Goal: Information Seeking & Learning: Compare options

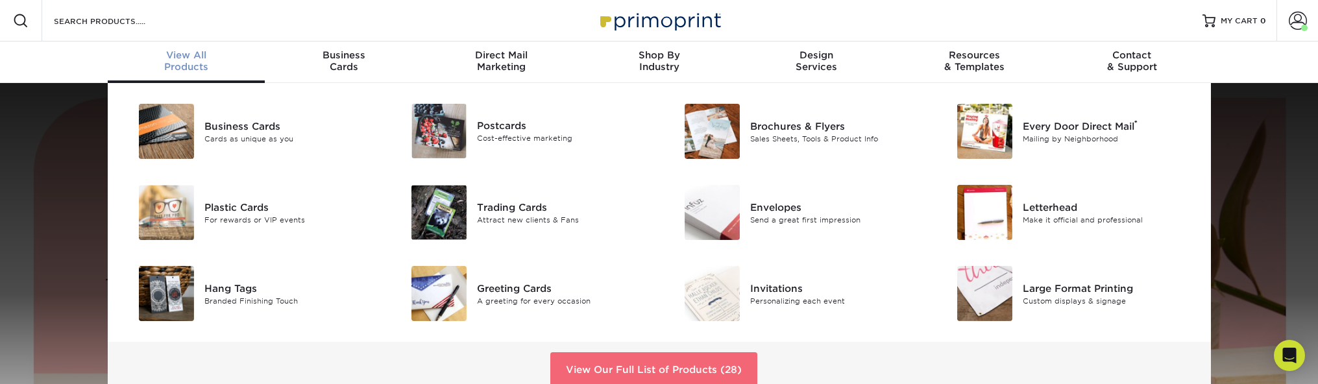
click at [714, 358] on link "View Our Full List of Products (28)" at bounding box center [653, 369] width 207 height 35
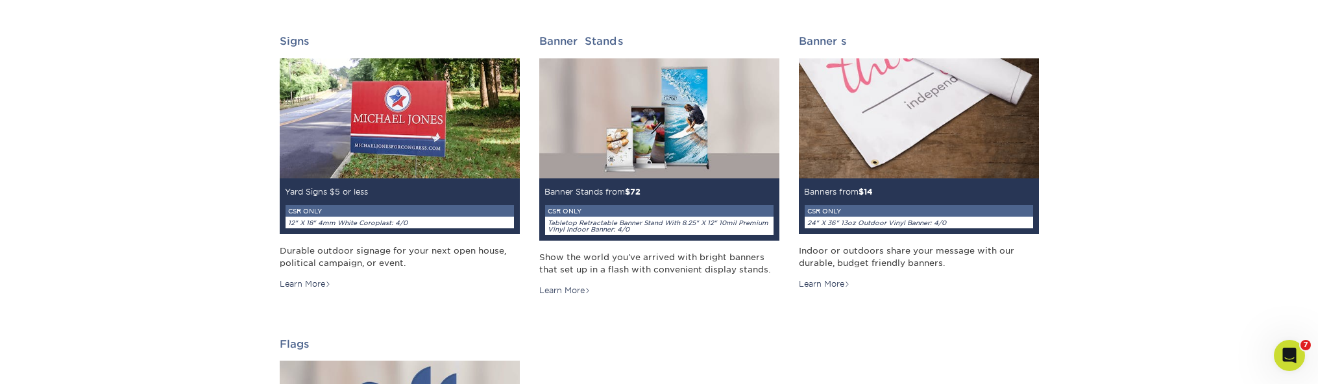
scroll to position [1637, 0]
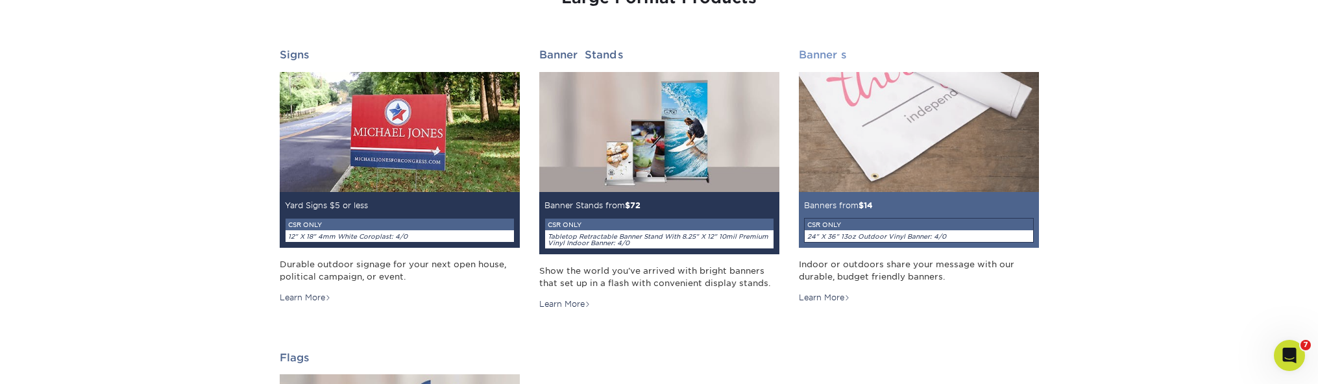
click at [944, 163] on img at bounding box center [919, 132] width 240 height 120
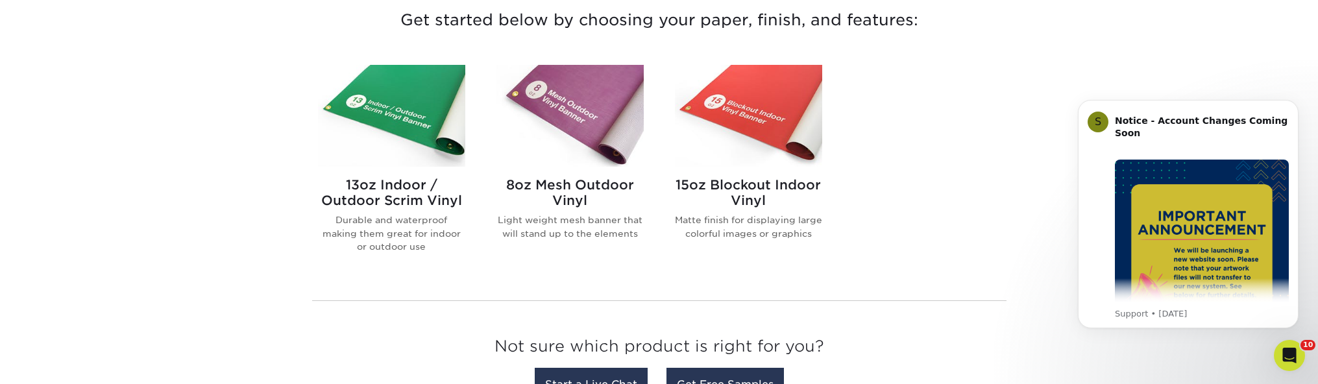
click at [608, 98] on img at bounding box center [570, 116] width 147 height 102
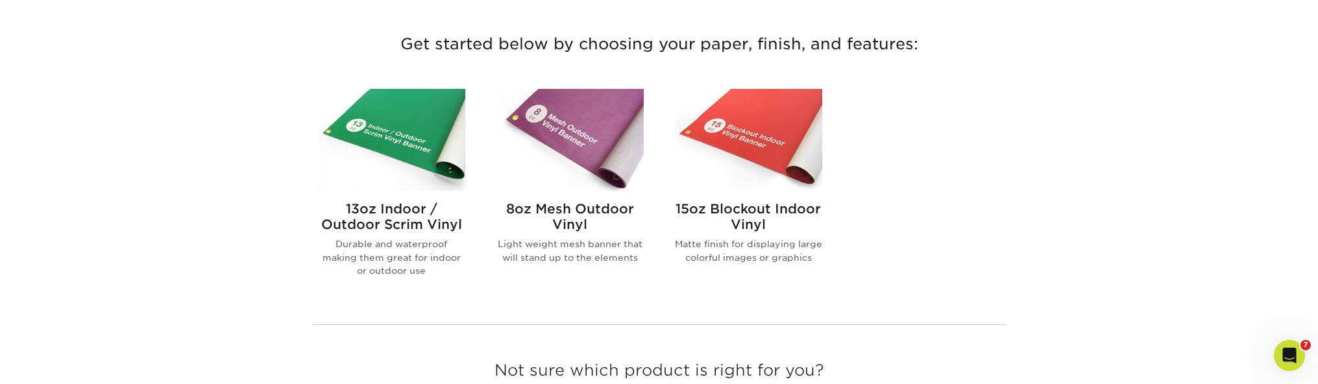
scroll to position [475, 0]
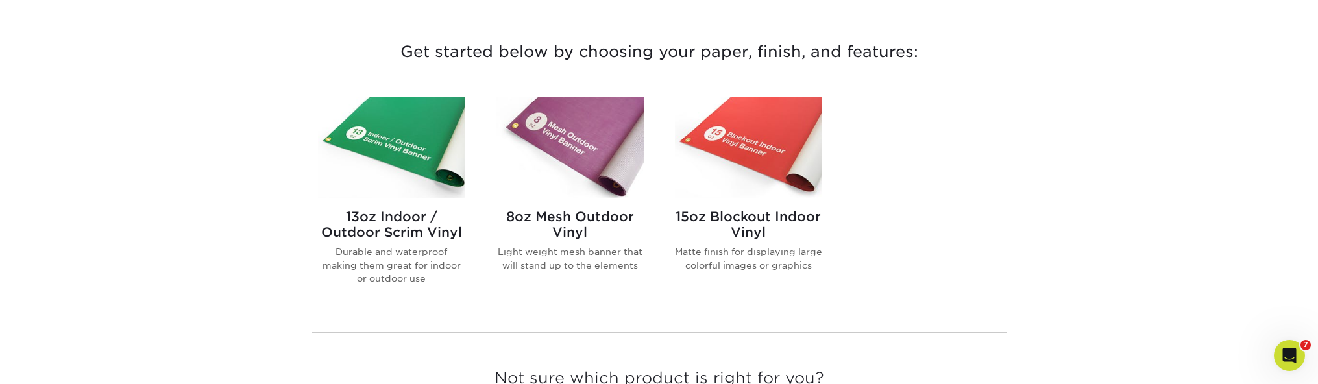
click at [776, 176] on img at bounding box center [748, 148] width 147 height 102
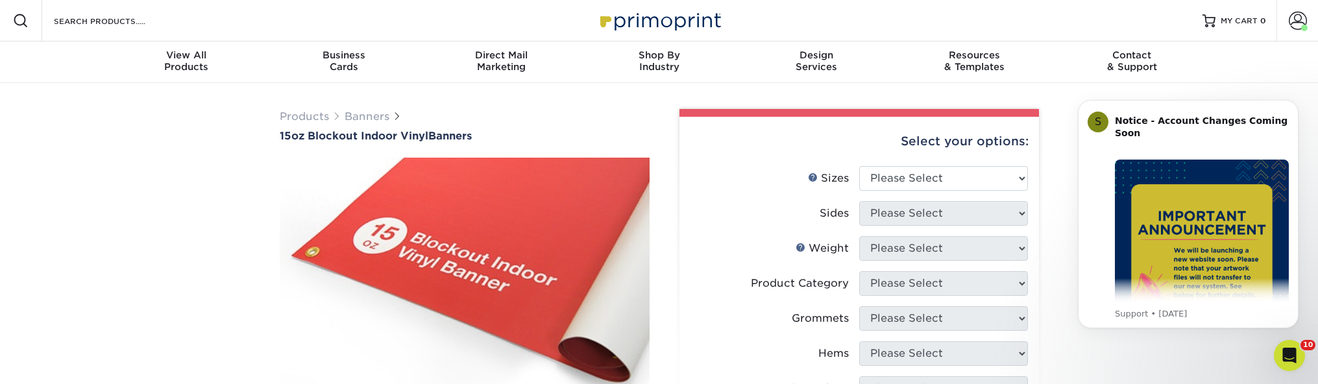
click at [921, 156] on div "Select your options:" at bounding box center [859, 141] width 339 height 49
click at [918, 174] on select "Please Select 17" x 32" 18" x 24" 21" x 192" 22" x 35" 22" x 69" 24" x 36" 24" …" at bounding box center [943, 178] width 169 height 25
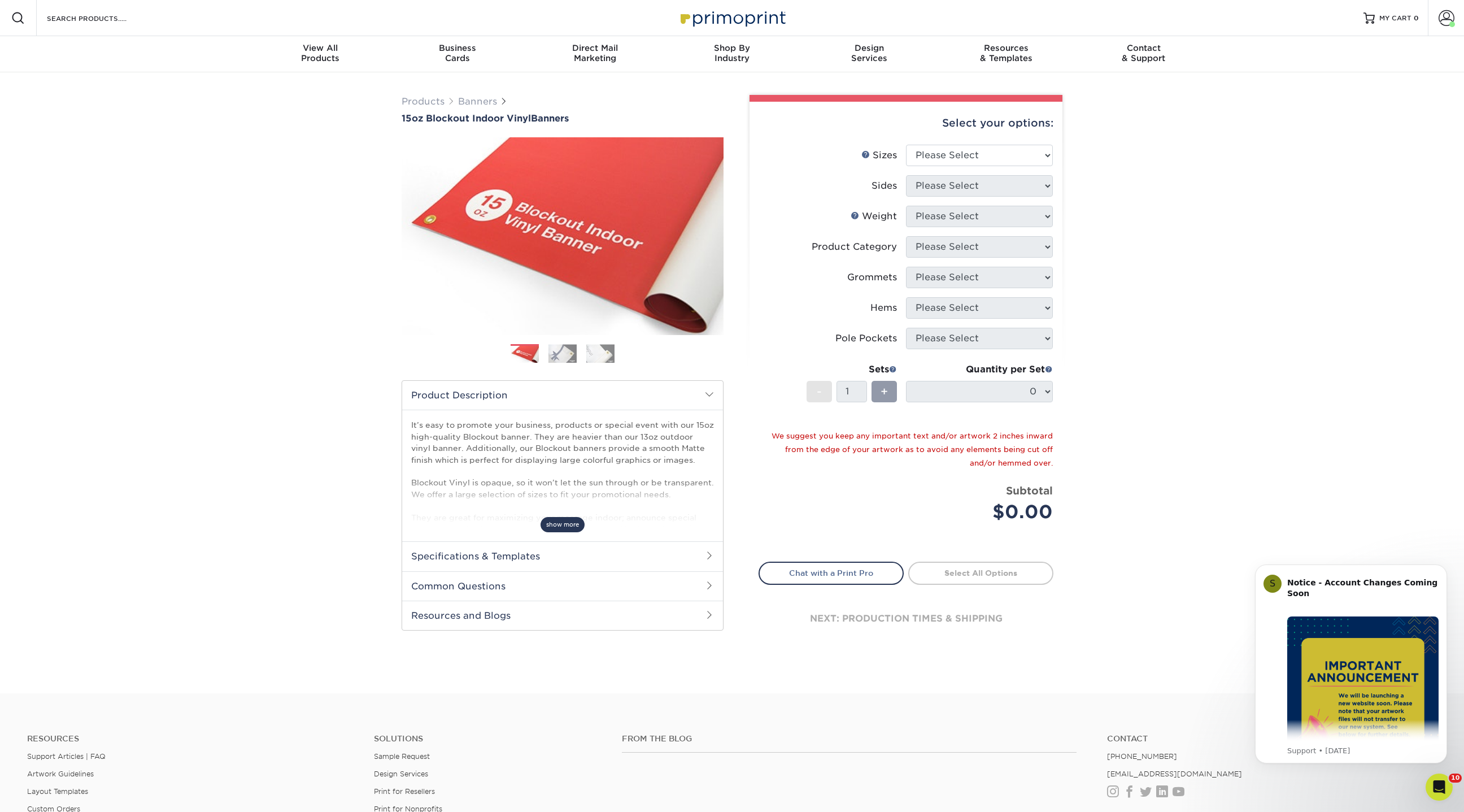
click at [564, 334] on span "show more" at bounding box center [562, 525] width 44 height 16
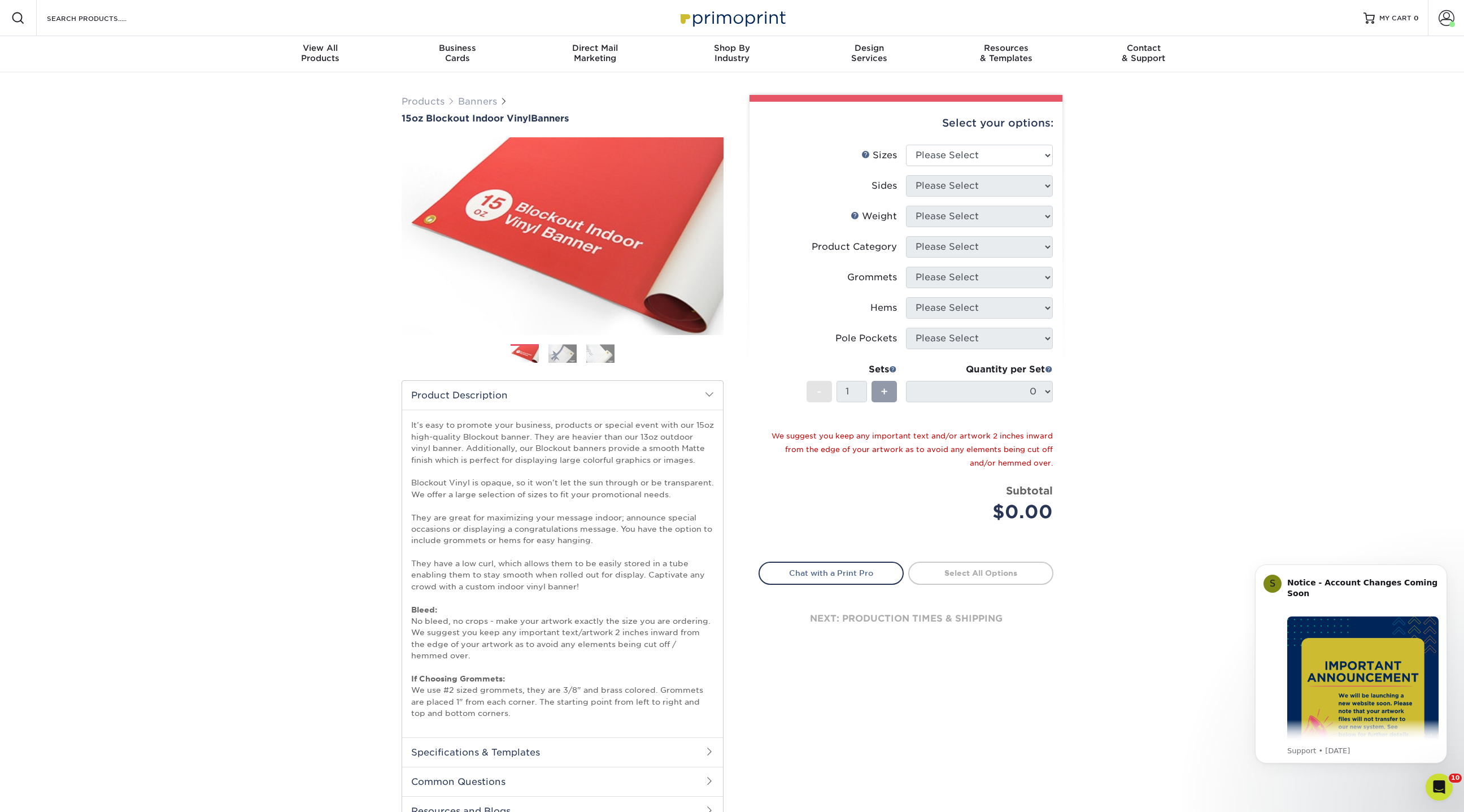
drag, startPoint x: 412, startPoint y: 426, endPoint x: 629, endPoint y: 718, distance: 363.8
click at [629, 334] on p "It’s easy to promote your business, products or special event with our 15oz hig…" at bounding box center [563, 569] width 303 height 299
copy p "It’s easy to promote your business, products or special event with our 15oz hig…"
click at [479, 101] on link "Banners" at bounding box center [477, 101] width 39 height 10
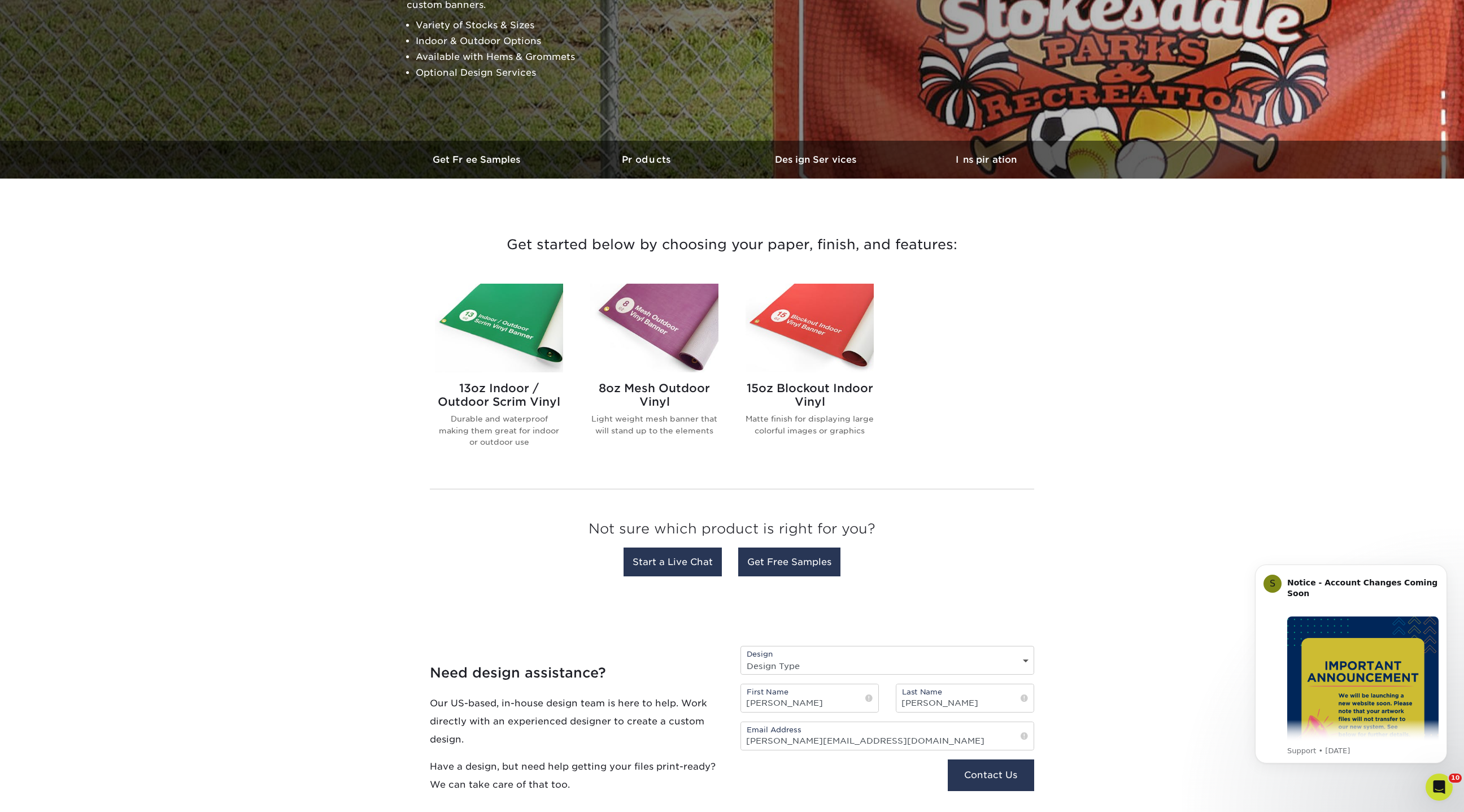
drag, startPoint x: 743, startPoint y: 419, endPoint x: 873, endPoint y: 439, distance: 131.5
click at [873, 439] on div "15oz Blockout Indoor Vinyl Matte finish for displaying large colorful images or…" at bounding box center [809, 374] width 156 height 182
copy p "Matte finish for displaying large colorful images or graphics"
drag, startPoint x: 722, startPoint y: 432, endPoint x: 591, endPoint y: 423, distance: 131.3
click at [591, 423] on div "8oz Mesh Outdoor Vinyl Light weight mesh banner that will stand up to the eleme…" at bounding box center [655, 374] width 156 height 182
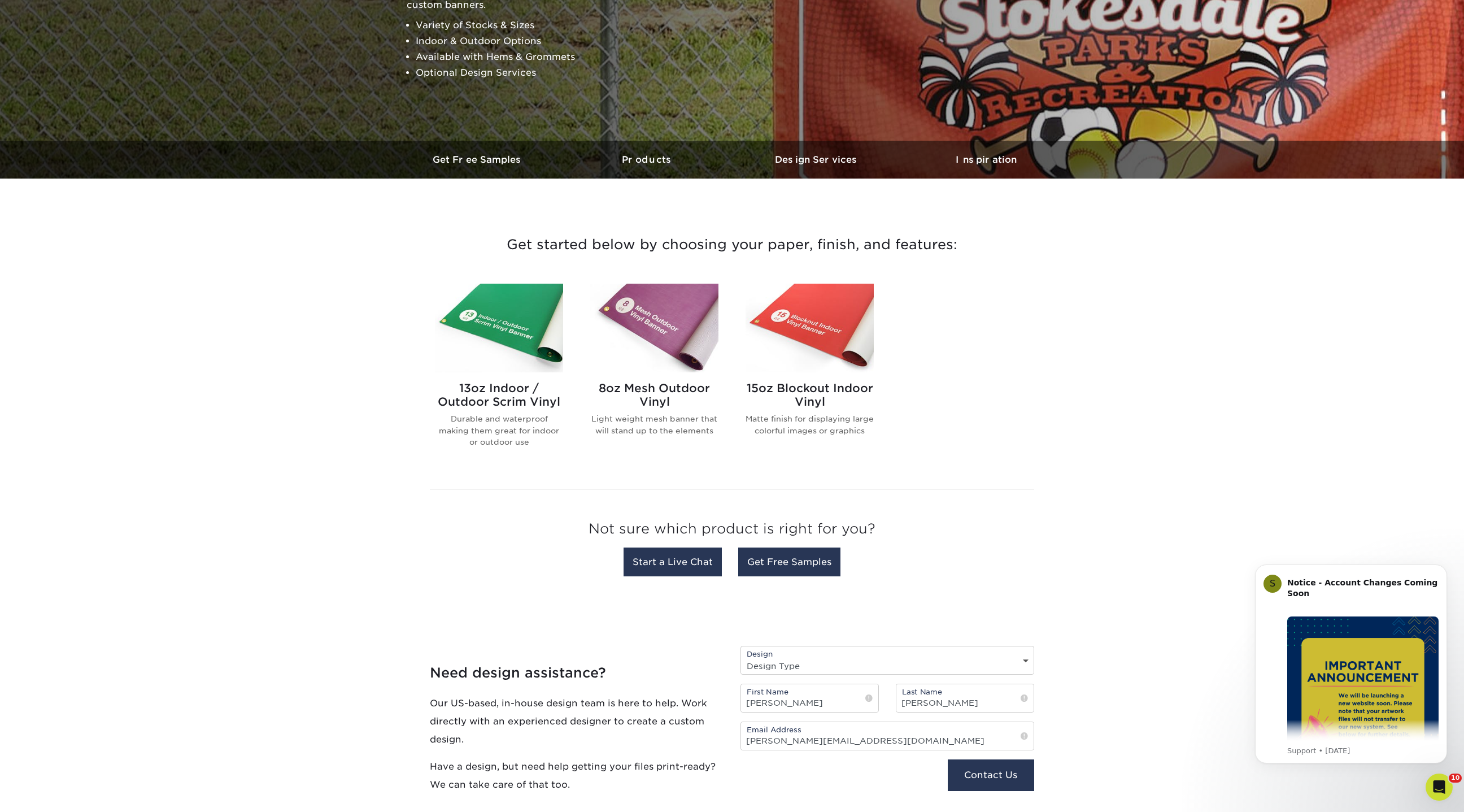
copy p "Light weight mesh banner that will stand up to the elements"
click at [499, 348] on img at bounding box center [499, 328] width 128 height 89
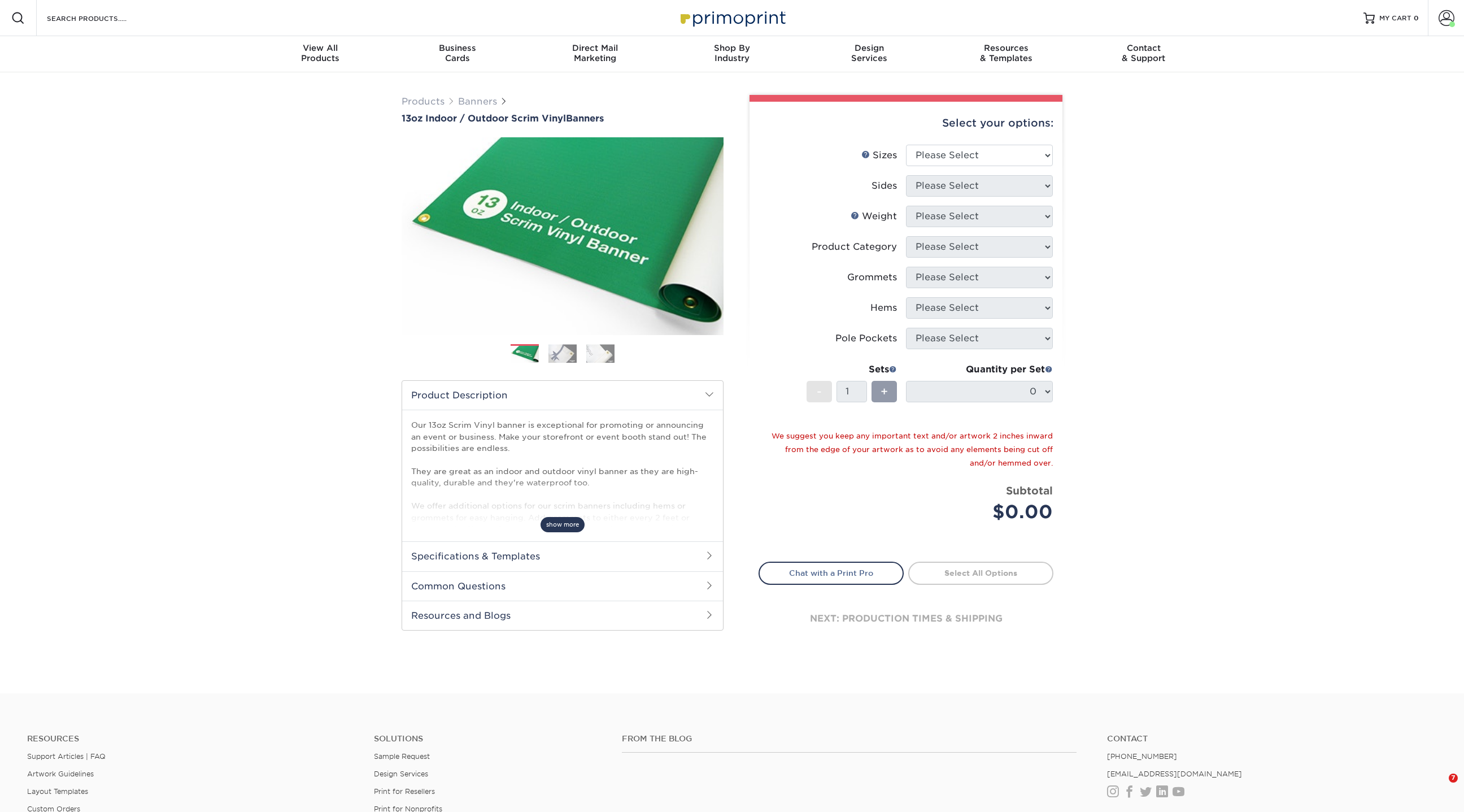
click at [553, 524] on span "show more" at bounding box center [562, 525] width 44 height 16
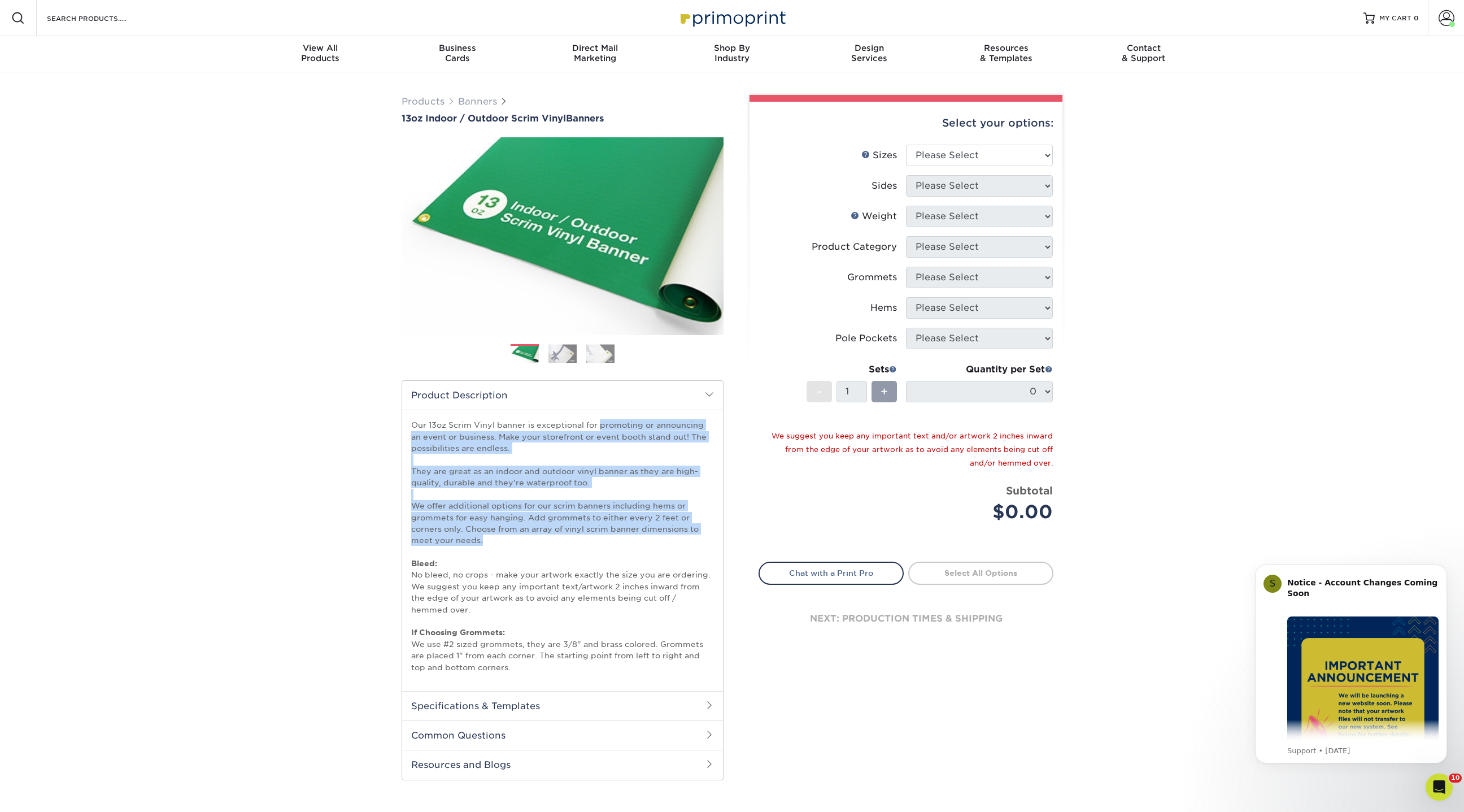
drag, startPoint x: 491, startPoint y: 541, endPoint x: 402, endPoint y: 423, distance: 147.8
click at [402, 423] on div "Our 13oz Scrim Vinyl banner is exceptional for promoting or announcing an event…" at bounding box center [562, 550] width 321 height 281
copy p "Our 13oz Scrim Vinyl banner is exceptional for promoting or announcing an event…"
click at [477, 106] on link "Banners" at bounding box center [477, 101] width 39 height 10
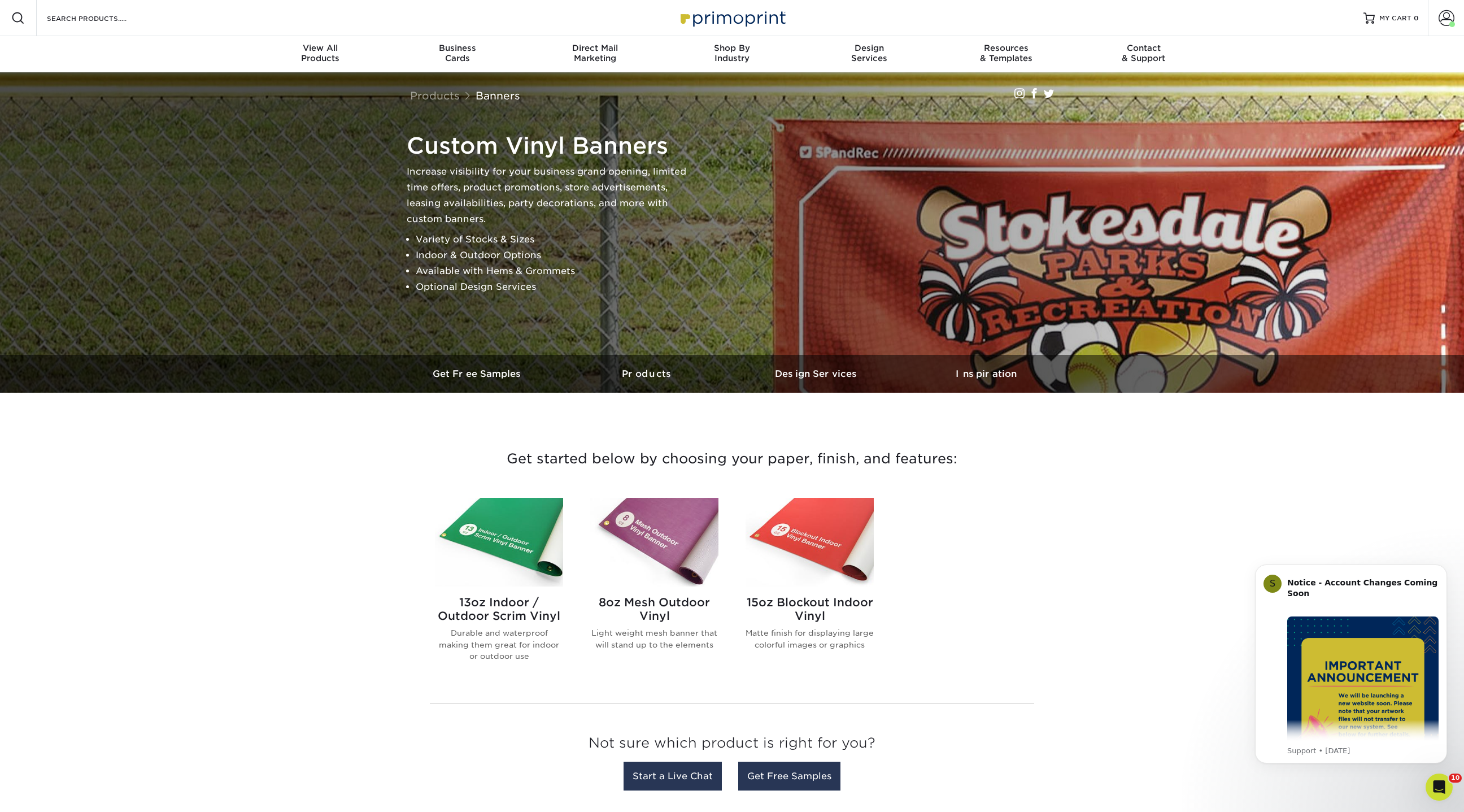
click at [490, 628] on p "Durable and waterproof making them great for indoor or outdoor use" at bounding box center [499, 645] width 128 height 35
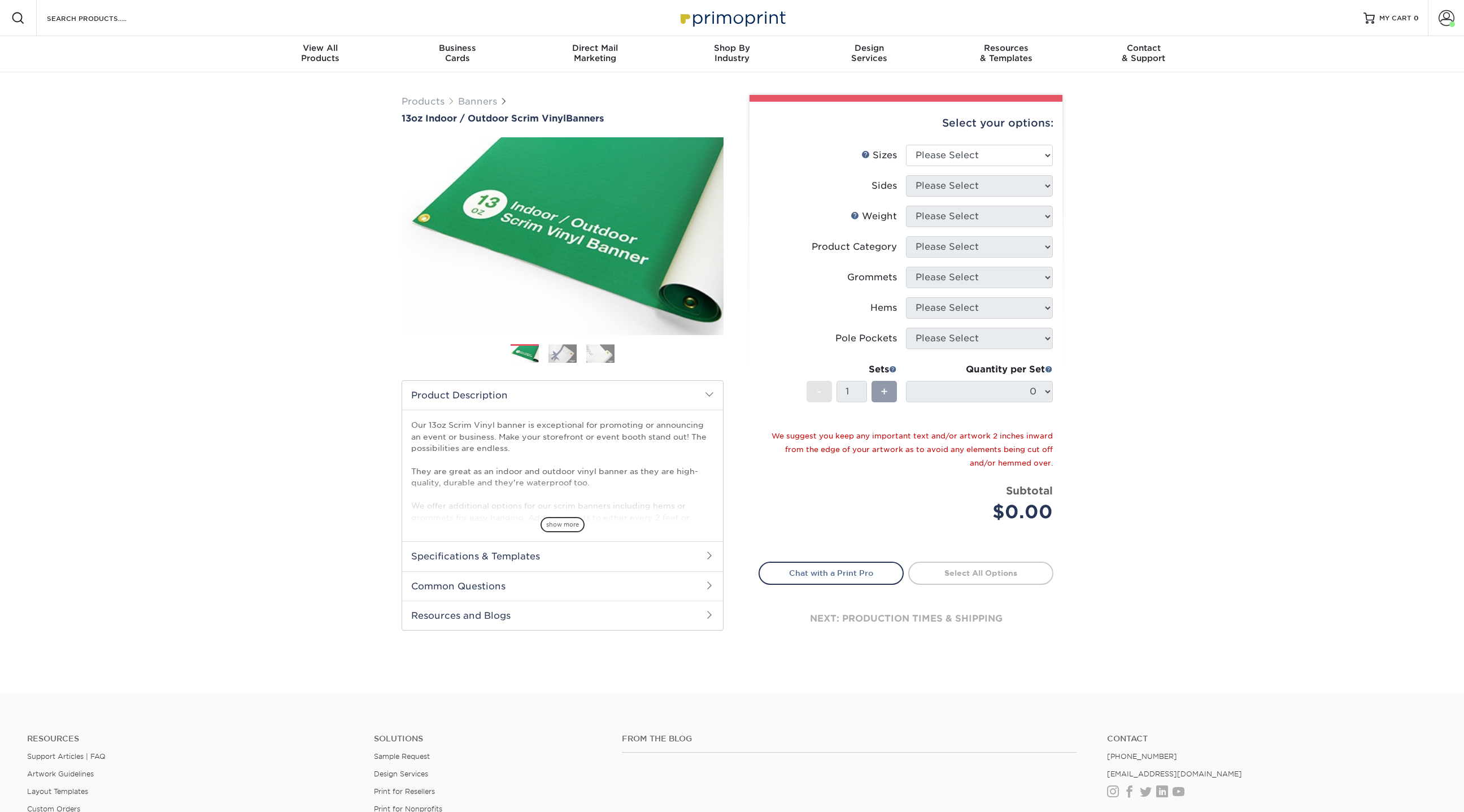
click at [467, 632] on div "Previous" at bounding box center [563, 413] width 322 height 553
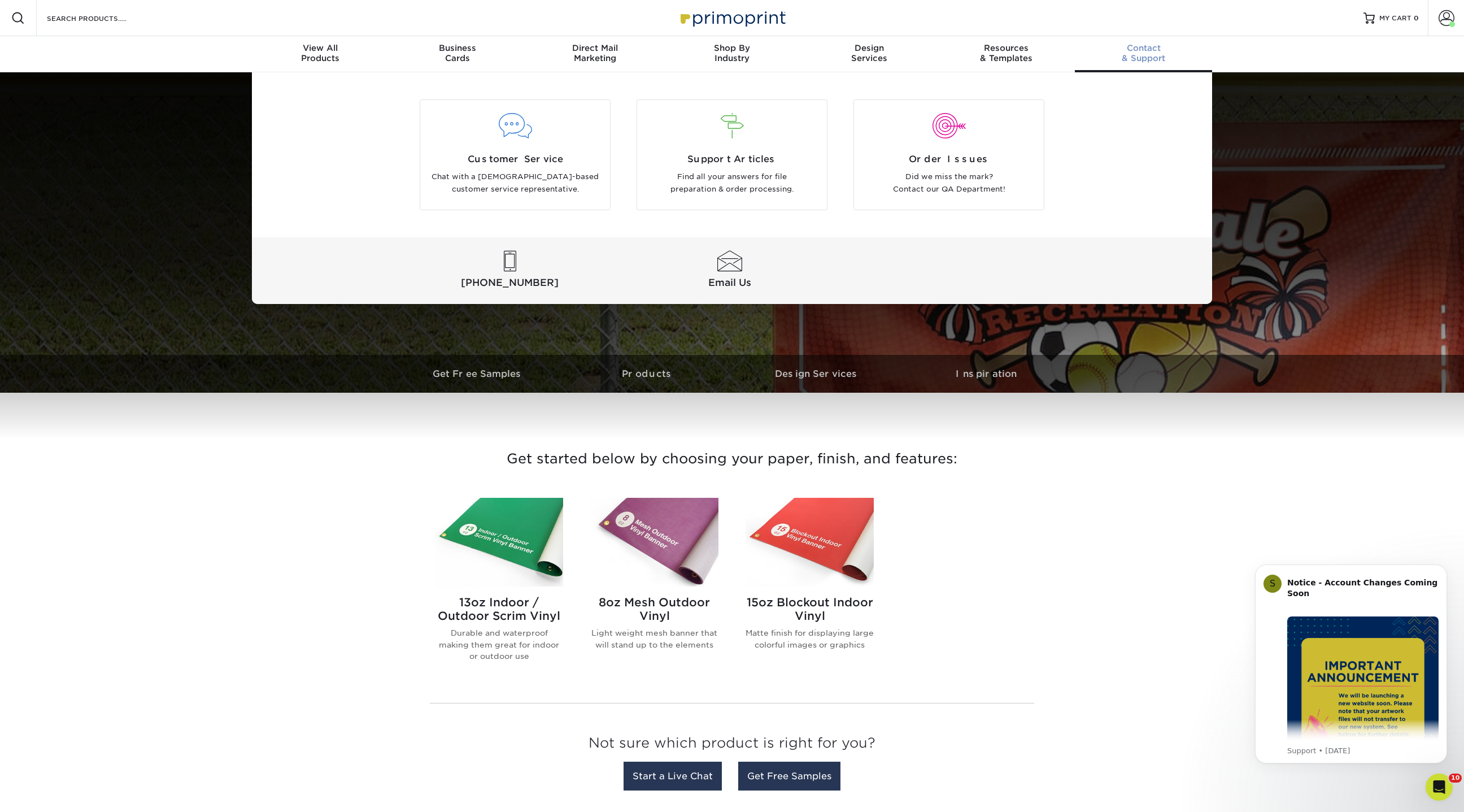
drag, startPoint x: 442, startPoint y: 631, endPoint x: 1191, endPoint y: 37, distance: 955.9
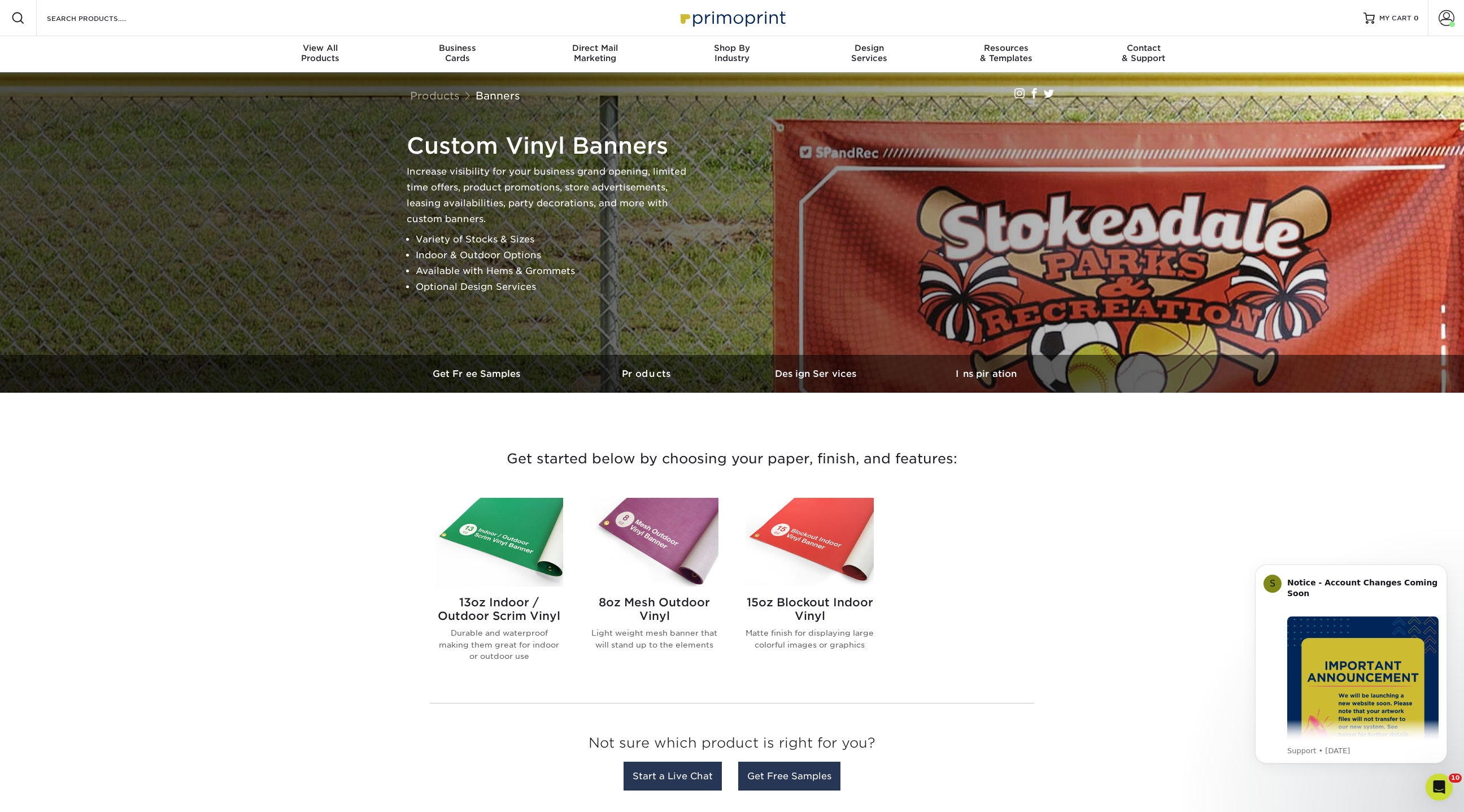
click at [531, 548] on img at bounding box center [499, 542] width 128 height 89
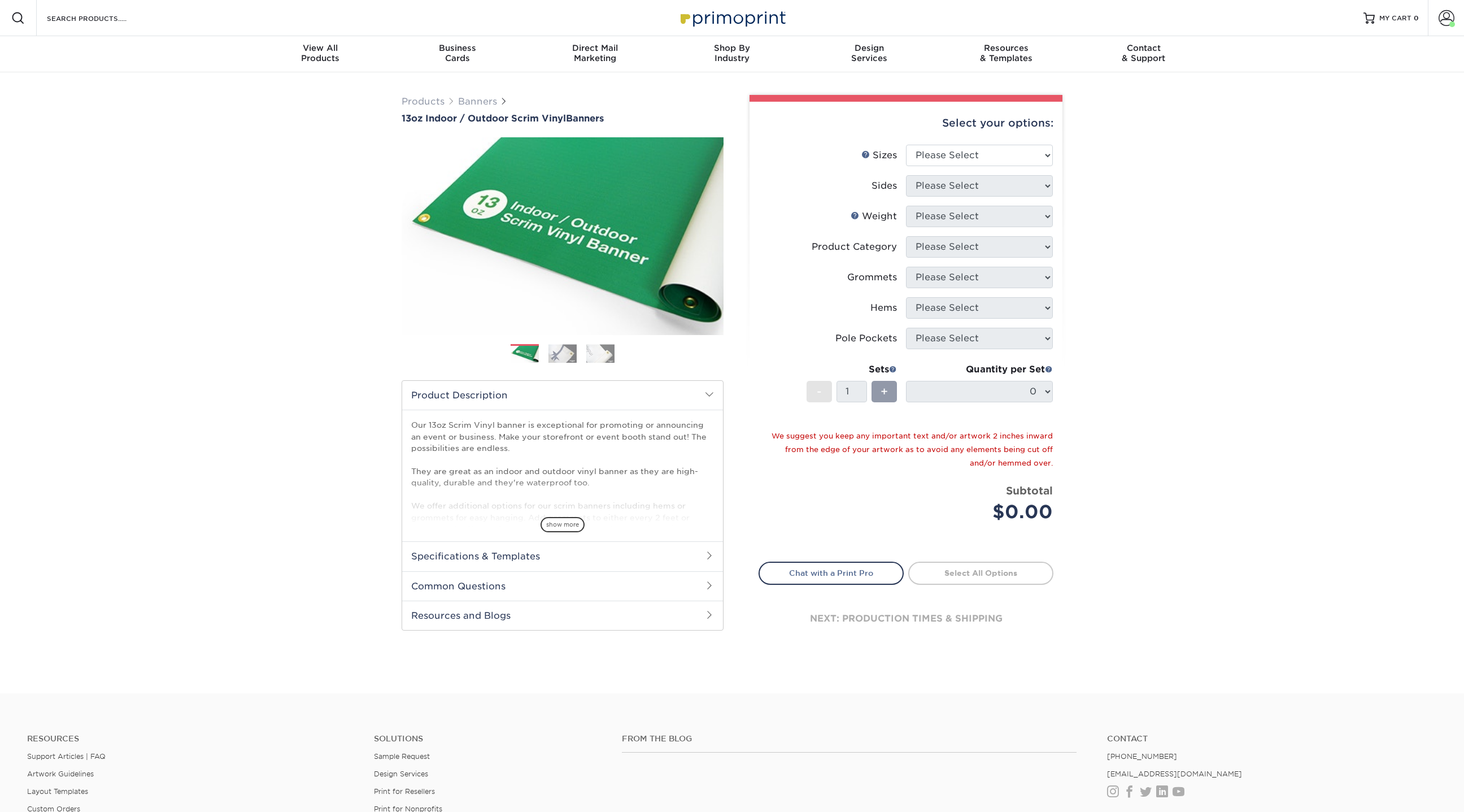
click at [570, 350] on img at bounding box center [562, 352] width 28 height 18
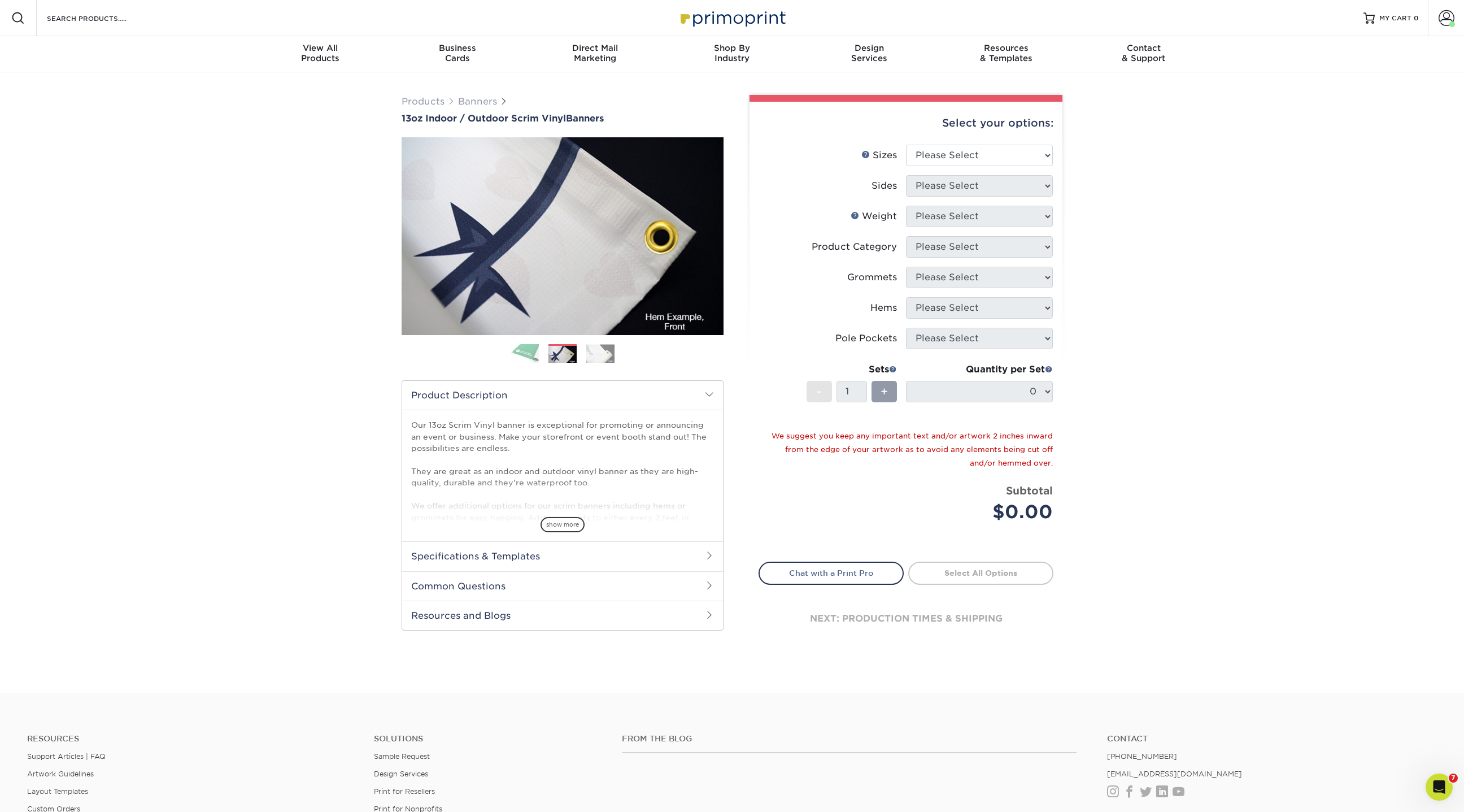
click at [608, 353] on img at bounding box center [601, 352] width 28 height 18
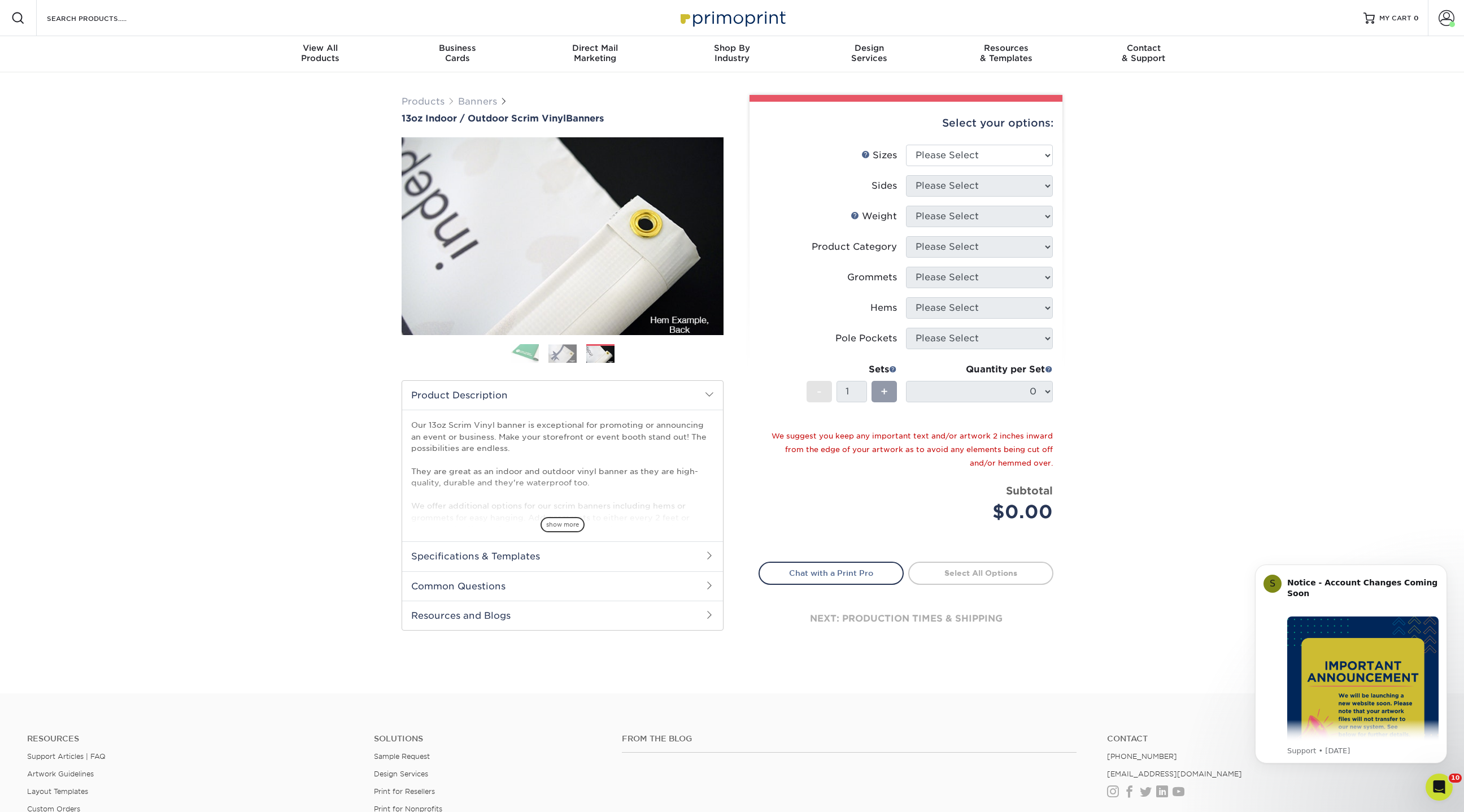
click at [567, 355] on img at bounding box center [562, 352] width 28 height 18
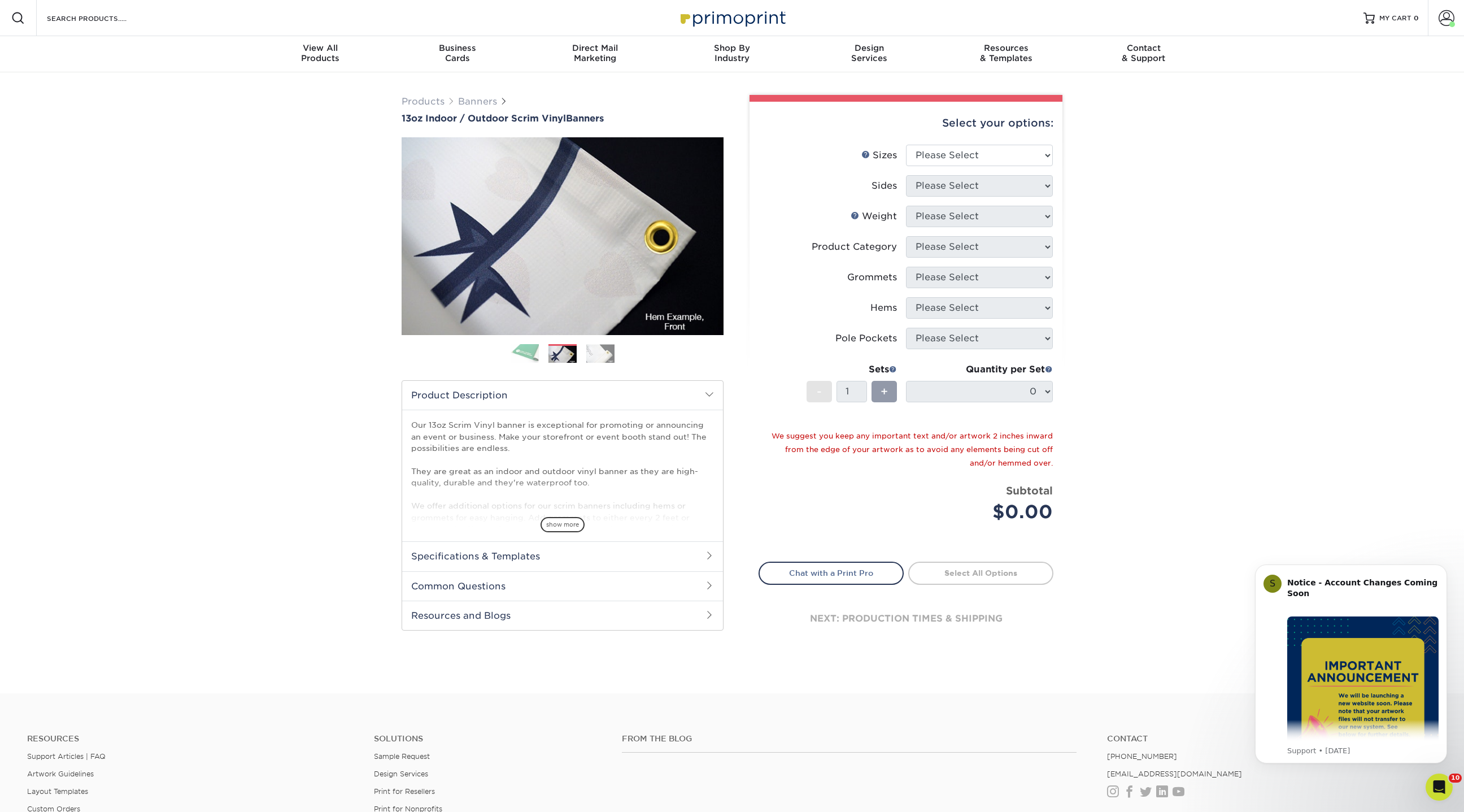
click at [605, 355] on img at bounding box center [601, 352] width 28 height 18
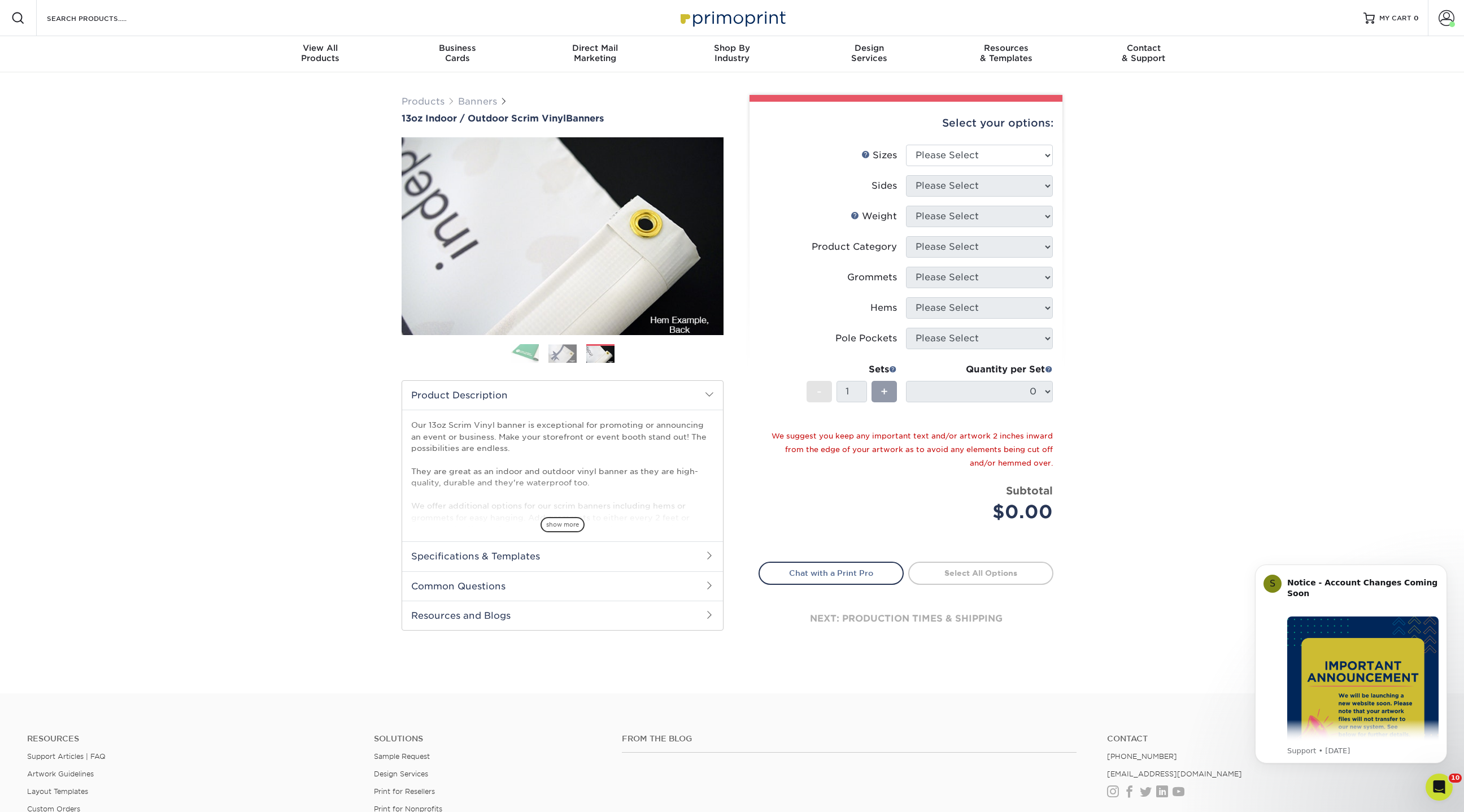
click at [1368, 166] on div "Products Banners 13oz Indoor / Outdoor Scrim Vinyl Banners Previous Next" at bounding box center [732, 382] width 1464 height 621
click at [1261, 295] on div "Products Banners 13oz Indoor / Outdoor Scrim Vinyl Banners Previous Next" at bounding box center [732, 382] width 1464 height 621
